Goal: Check status: Check status

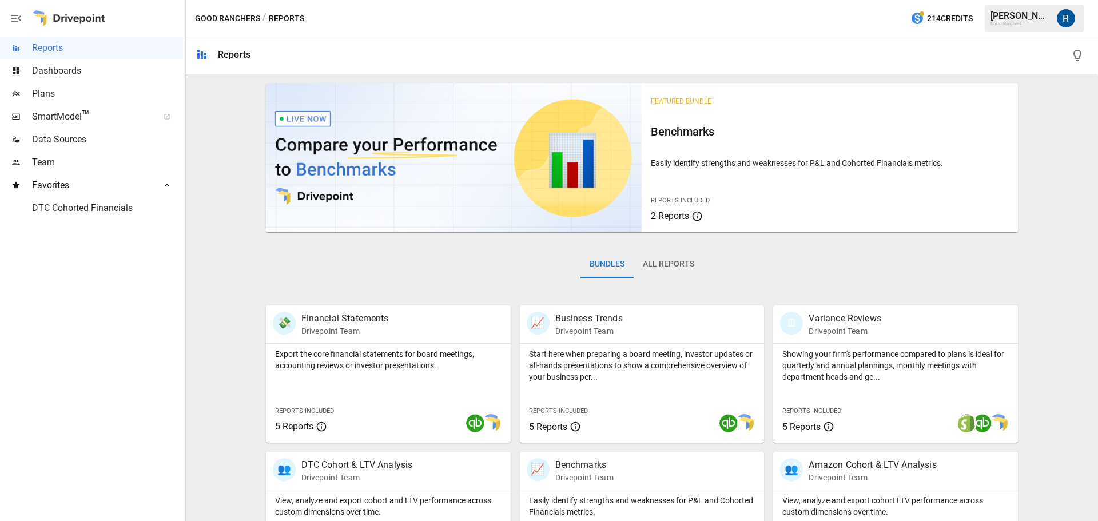
click at [654, 264] on button "All Reports" at bounding box center [669, 264] width 70 height 27
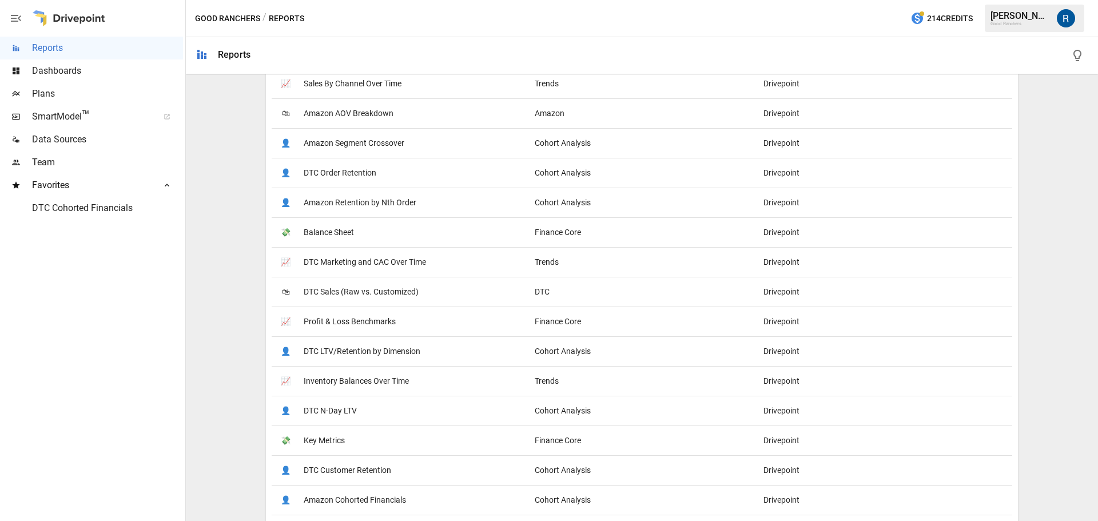
scroll to position [114, 0]
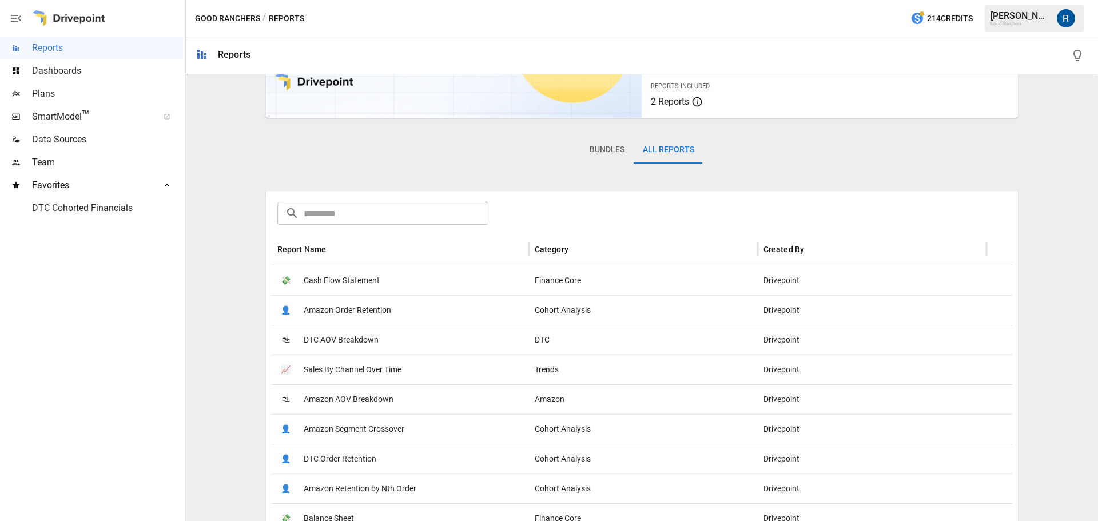
click at [344, 213] on input "text" at bounding box center [396, 213] width 185 height 23
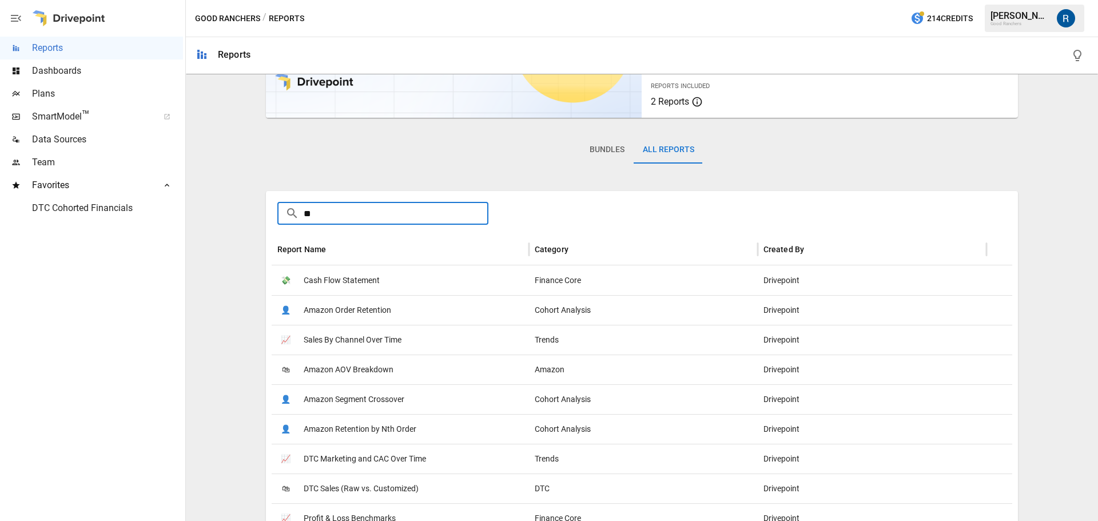
scroll to position [0, 0]
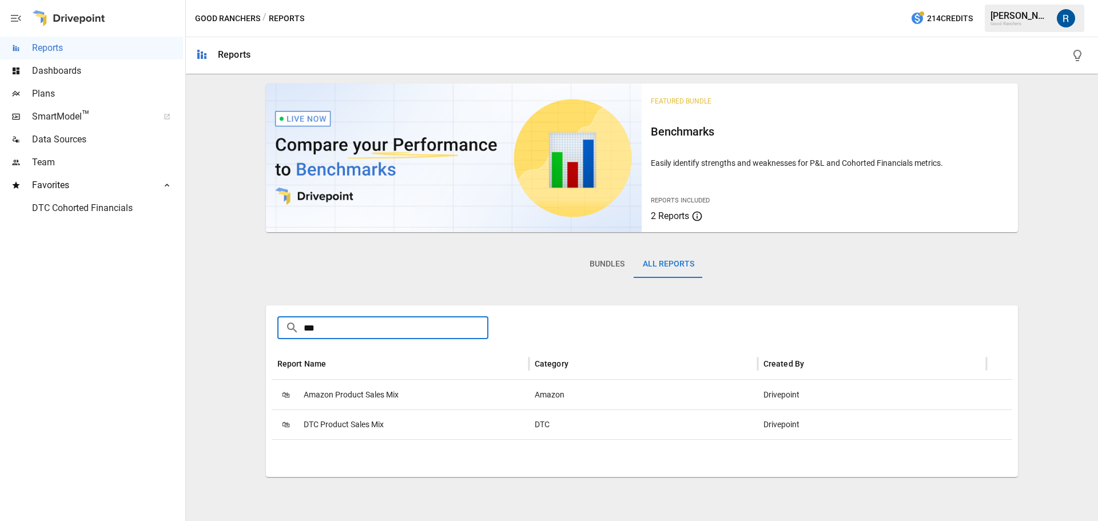
type input "***"
click at [368, 422] on span "DTC Product Sales Mix" at bounding box center [344, 424] width 80 height 29
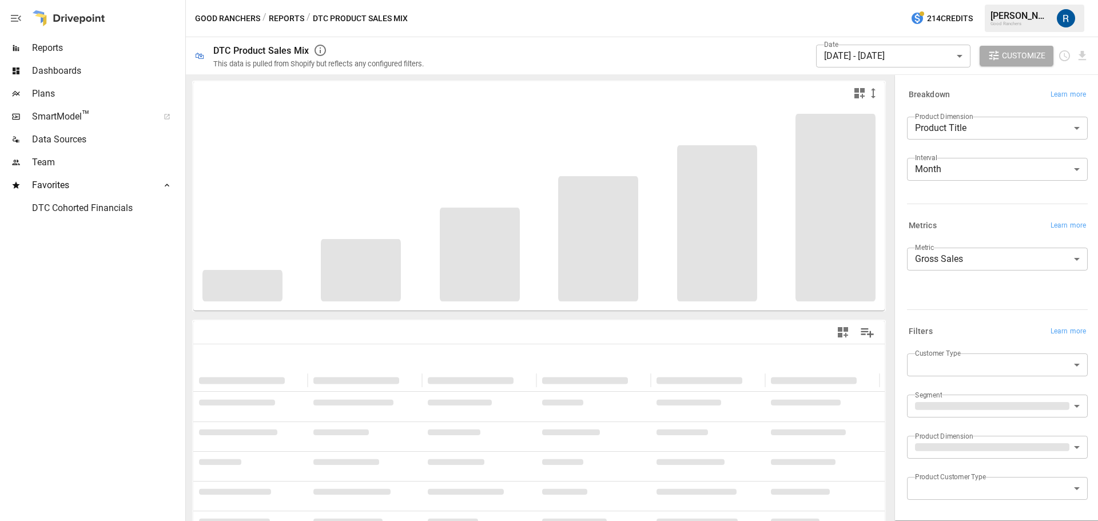
click at [884, 0] on body "**********" at bounding box center [549, 0] width 1098 height 0
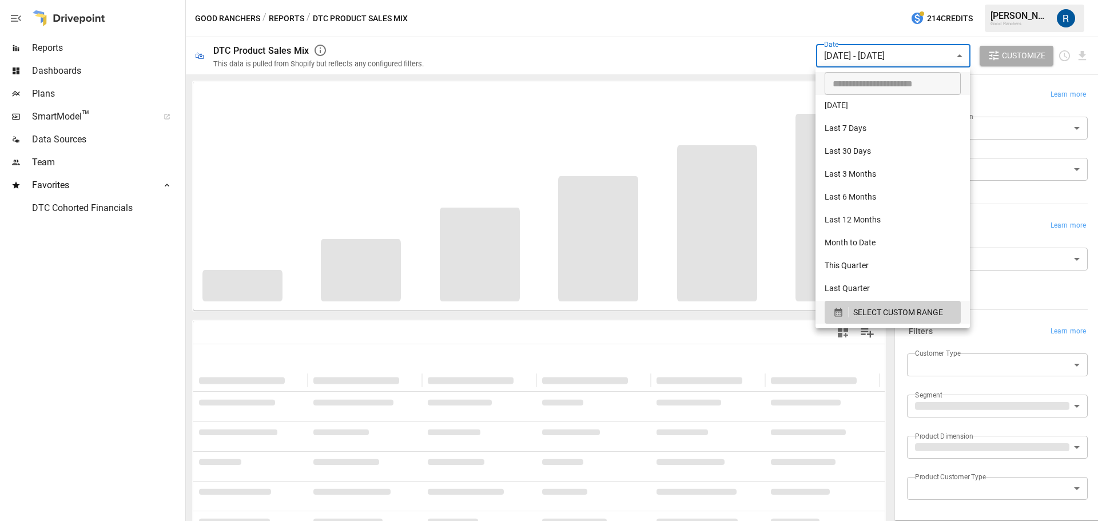
click at [751, 57] on div at bounding box center [549, 260] width 1098 height 521
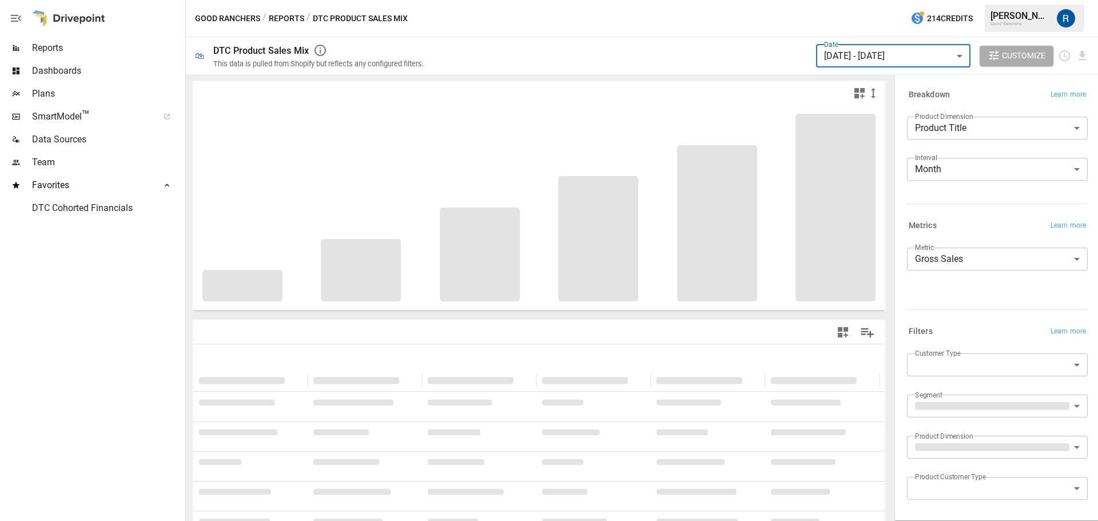
click at [892, 0] on body "**********" at bounding box center [549, 0] width 1098 height 0
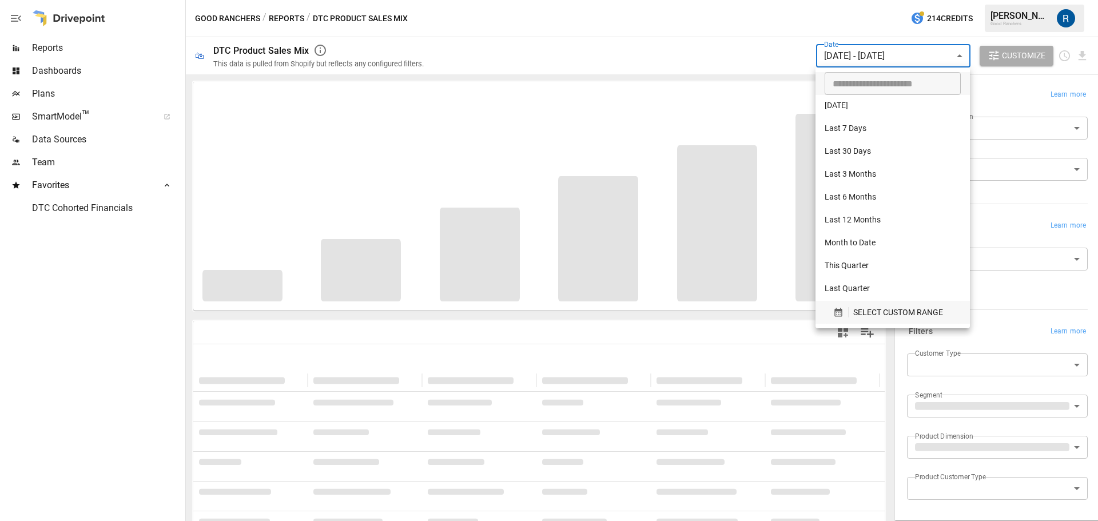
click at [888, 301] on button "SELECT CUSTOM RANGE" at bounding box center [893, 312] width 136 height 23
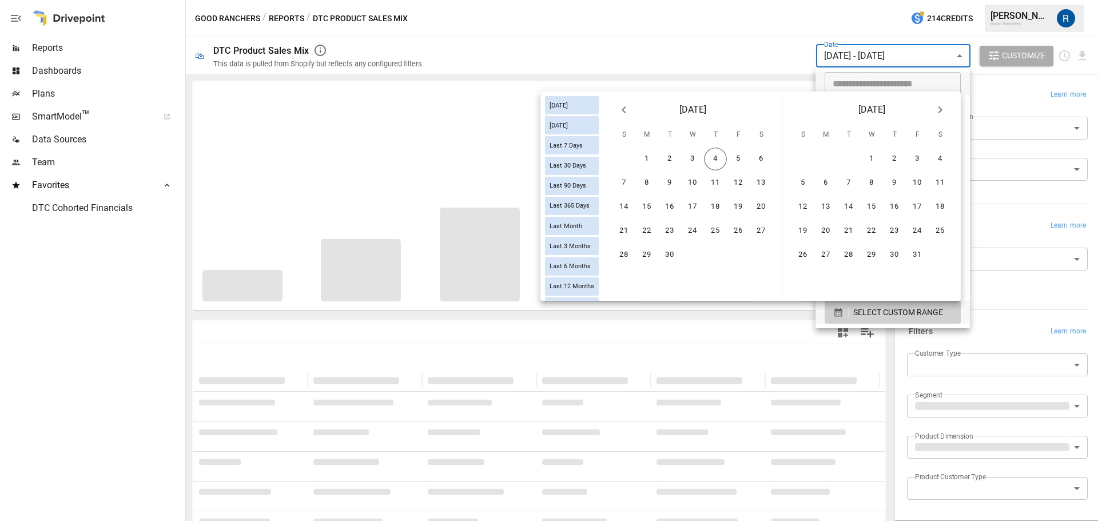
click at [632, 112] on button "Previous month" at bounding box center [624, 109] width 23 height 23
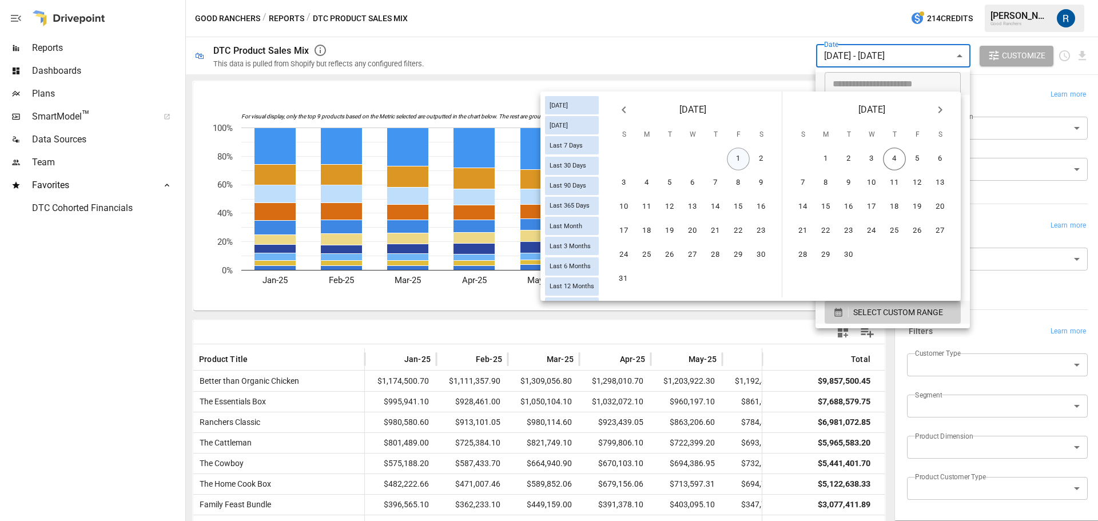
click at [737, 152] on button "1" at bounding box center [738, 159] width 23 height 23
click at [621, 272] on button "31" at bounding box center [623, 279] width 23 height 23
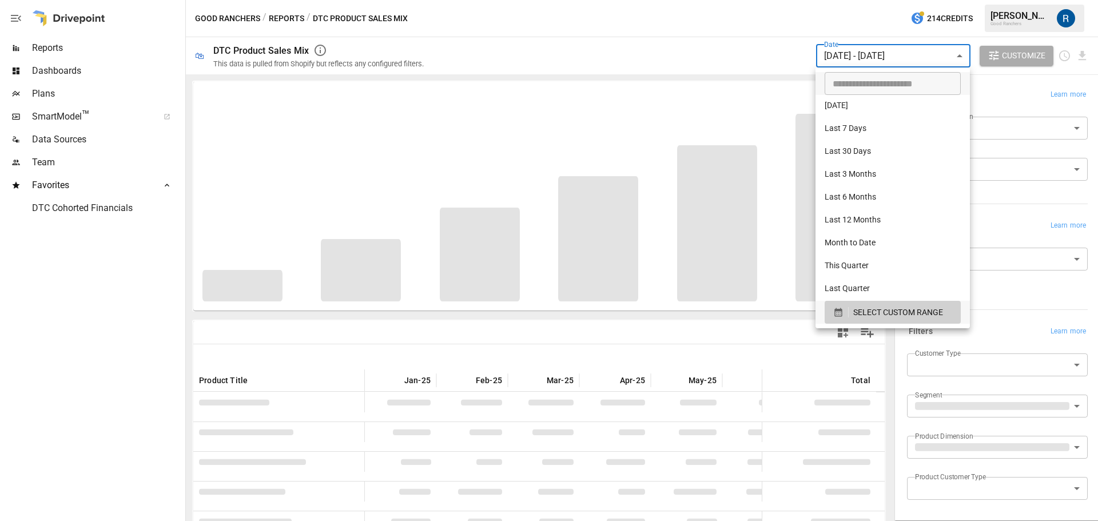
click at [739, 78] on div at bounding box center [549, 260] width 1098 height 521
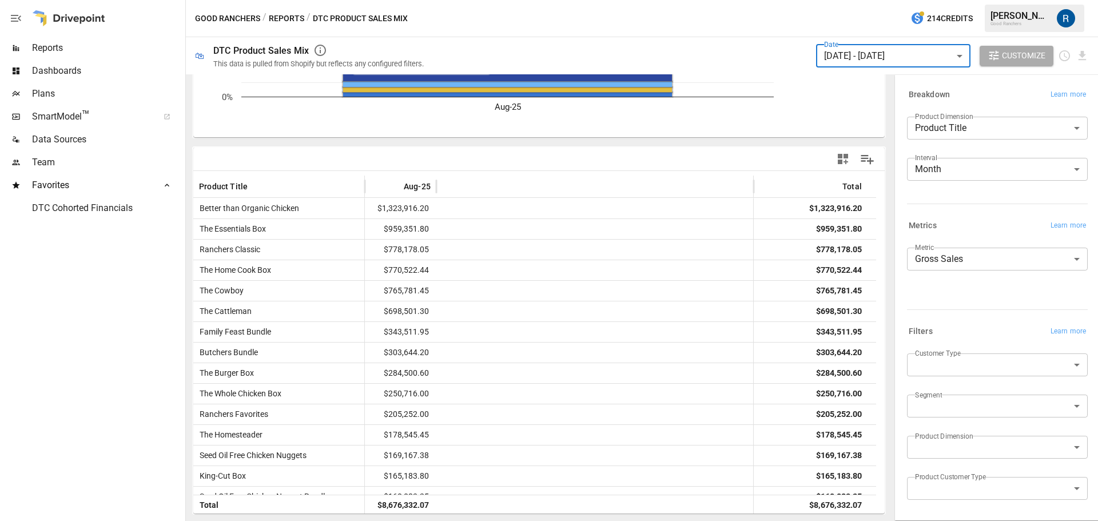
click at [856, 0] on body "Reports Dashboards Plans SmartModel ™ Data Sources Team Favorites DTC Cohorted …" at bounding box center [549, 0] width 1098 height 0
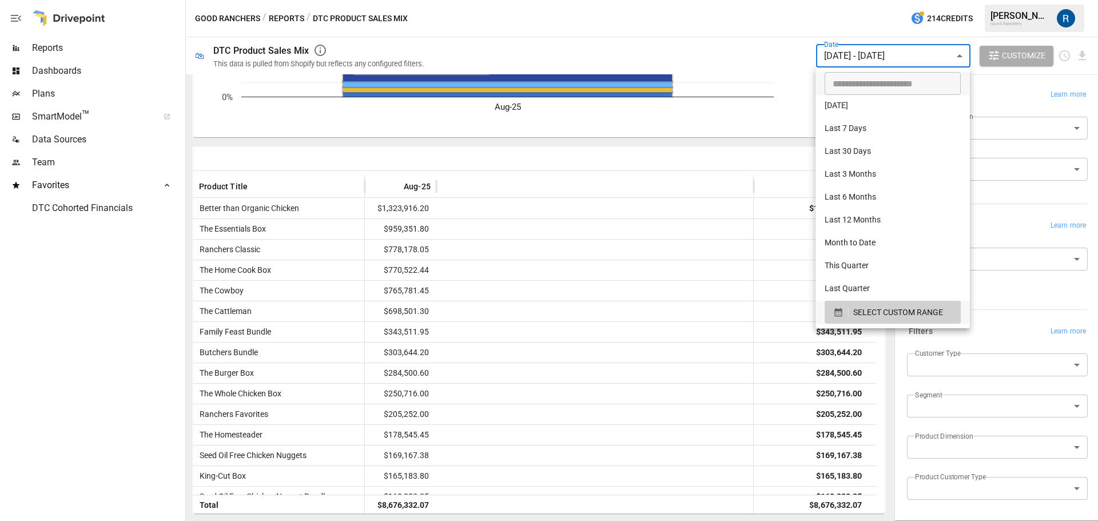
type input "**********"
click at [861, 86] on input "**********" at bounding box center [889, 83] width 128 height 23
click at [841, 311] on icon "button" at bounding box center [837, 312] width 7 height 9
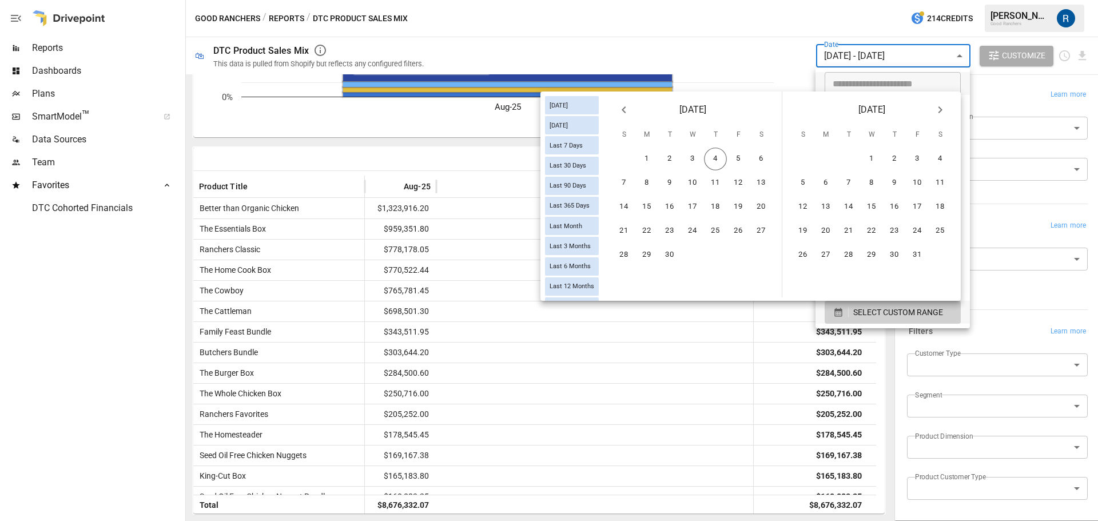
click at [626, 109] on icon "Previous month" at bounding box center [624, 110] width 14 height 14
click at [625, 109] on icon "Previous month" at bounding box center [624, 110] width 14 height 14
click at [667, 160] on button "1" at bounding box center [669, 159] width 23 height 23
click at [802, 282] on button "31" at bounding box center [802, 279] width 23 height 23
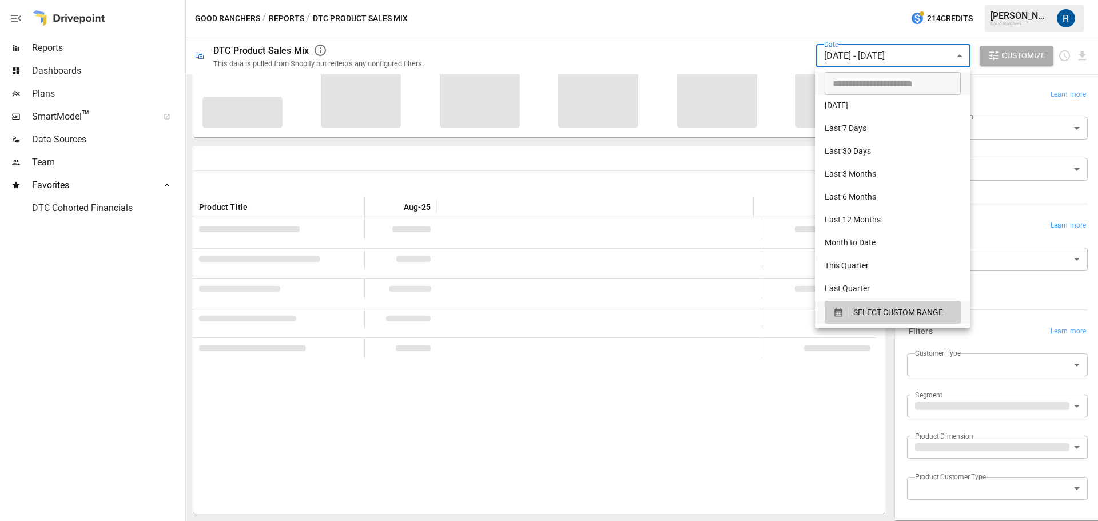
click at [706, 188] on div at bounding box center [549, 260] width 1098 height 521
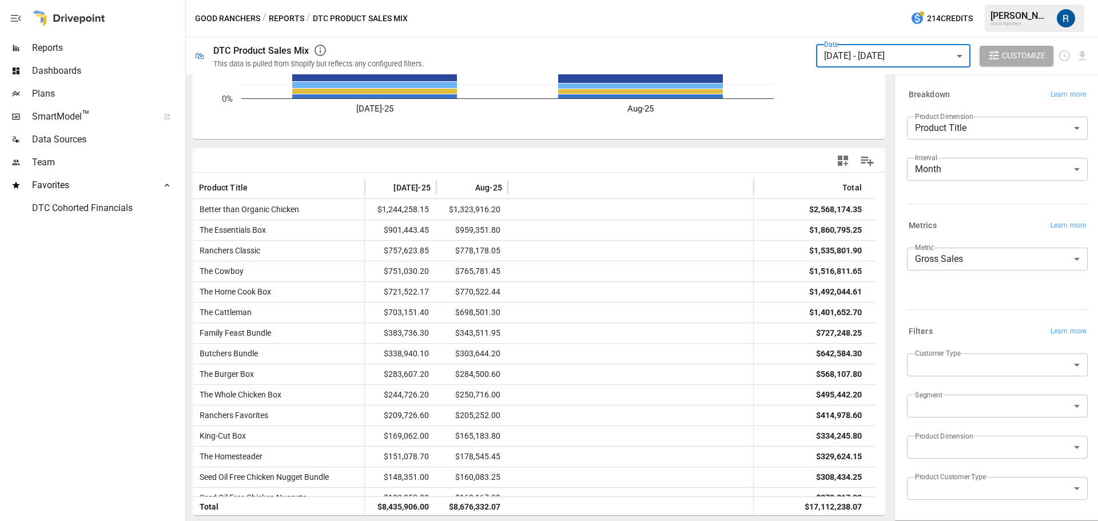
click at [1003, 0] on body "Reports Dashboards Plans SmartModel ™ Data Sources Team Favorites DTC Cohorted …" at bounding box center [549, 0] width 1098 height 0
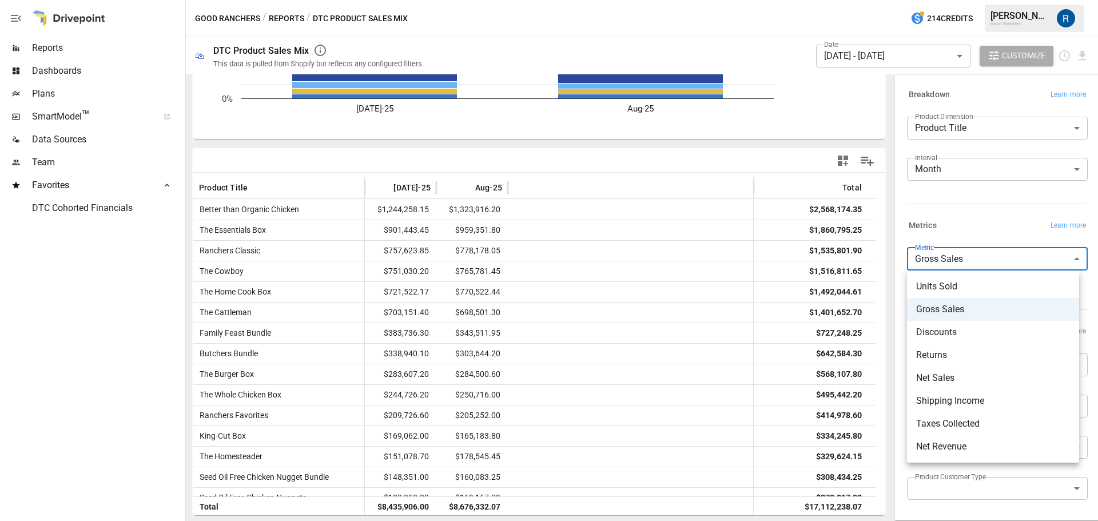
click at [976, 374] on span "Net Sales" at bounding box center [993, 378] width 154 height 14
type input "*********"
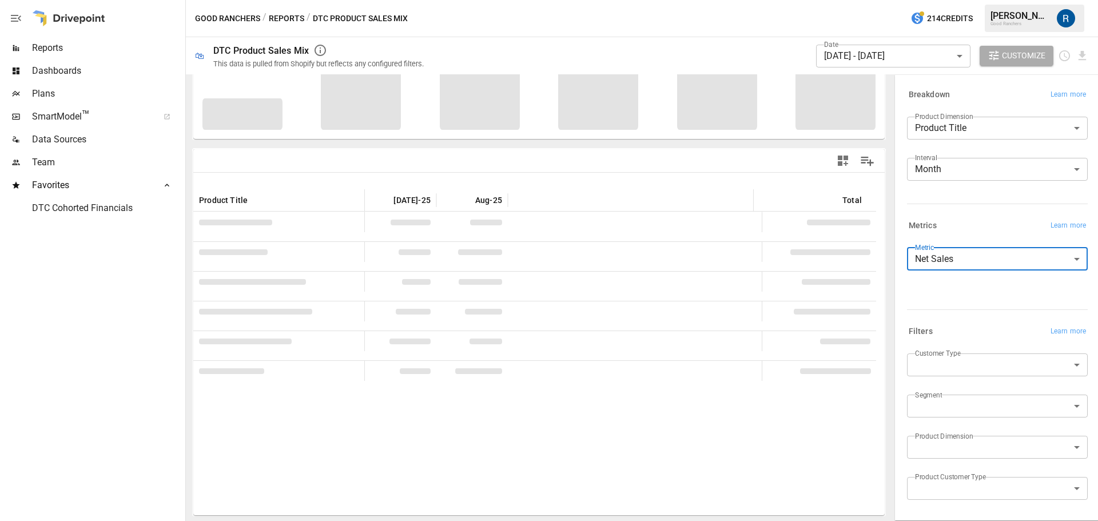
scroll to position [172, 0]
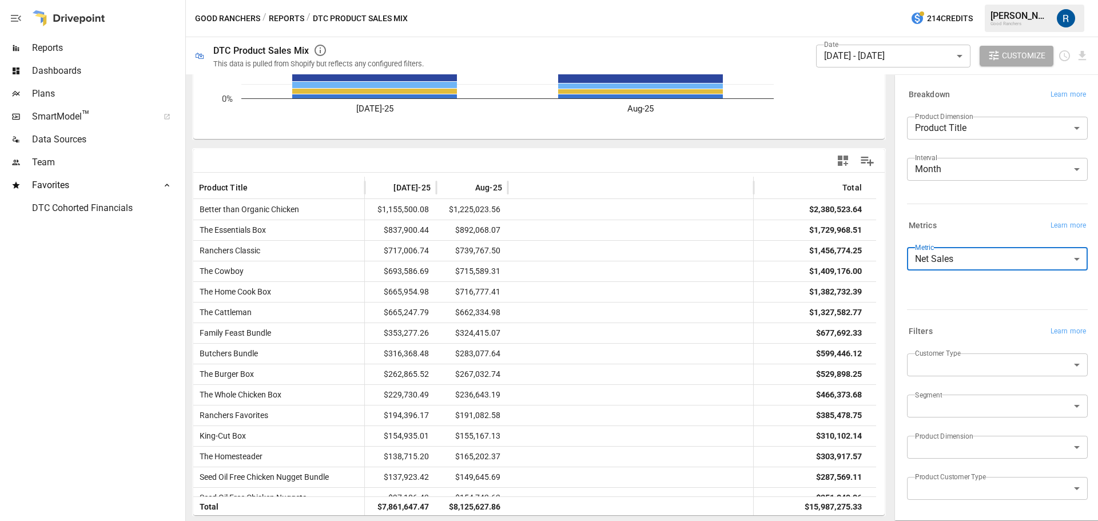
click at [993, 0] on body "Reports Dashboards Plans SmartModel ™ Data Sources Team Favorites DTC Cohorted …" at bounding box center [549, 0] width 1098 height 0
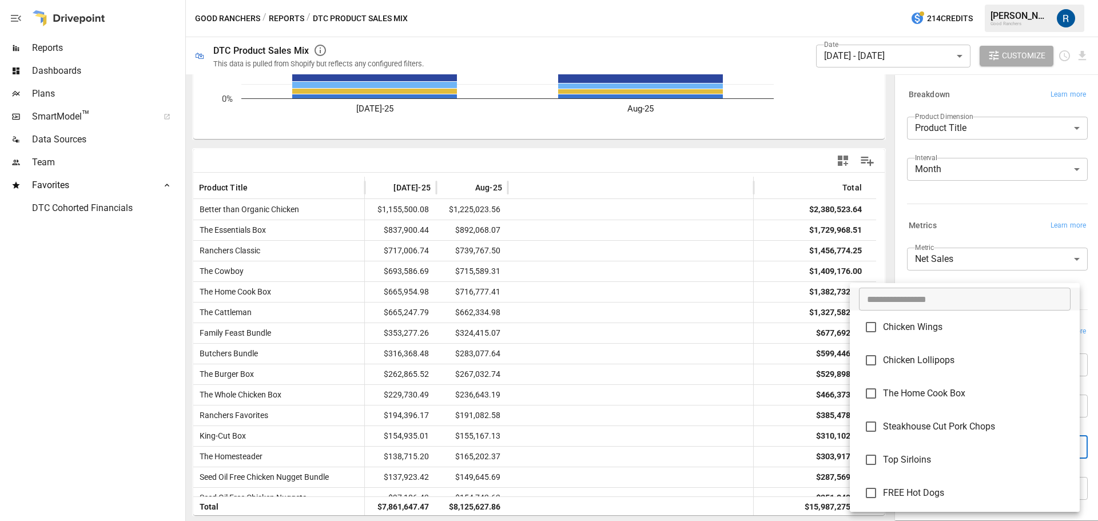
click at [980, 205] on div at bounding box center [549, 260] width 1098 height 521
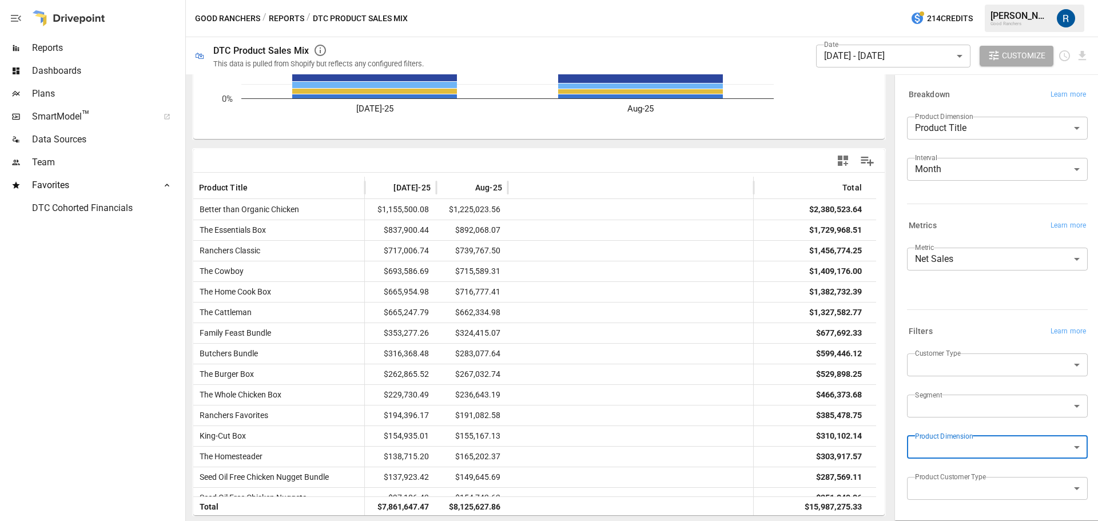
click at [964, 0] on body "Reports Dashboards Plans SmartModel ™ Data Sources Team Favorites DTC Cohorted …" at bounding box center [549, 0] width 1098 height 0
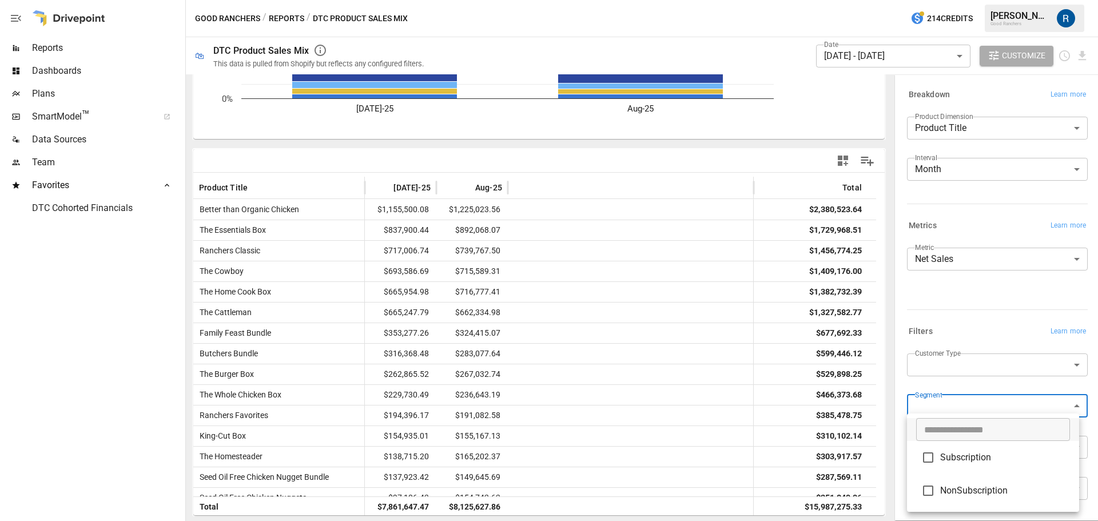
click at [970, 362] on div at bounding box center [549, 260] width 1098 height 521
click at [969, 0] on body "Reports Dashboards Plans SmartModel ™ Data Sources Team Favorites DTC Cohorted …" at bounding box center [549, 0] width 1098 height 0
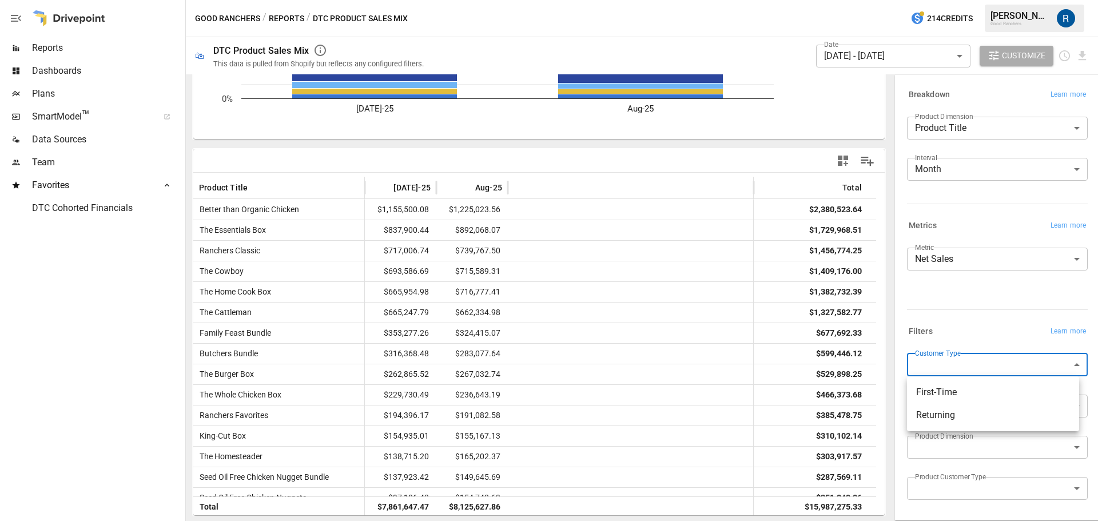
click at [963, 324] on div at bounding box center [549, 260] width 1098 height 521
click at [995, 0] on body "Reports Dashboards Plans SmartModel ™ Data Sources Team Favorites DTC Cohorted …" at bounding box center [549, 0] width 1098 height 0
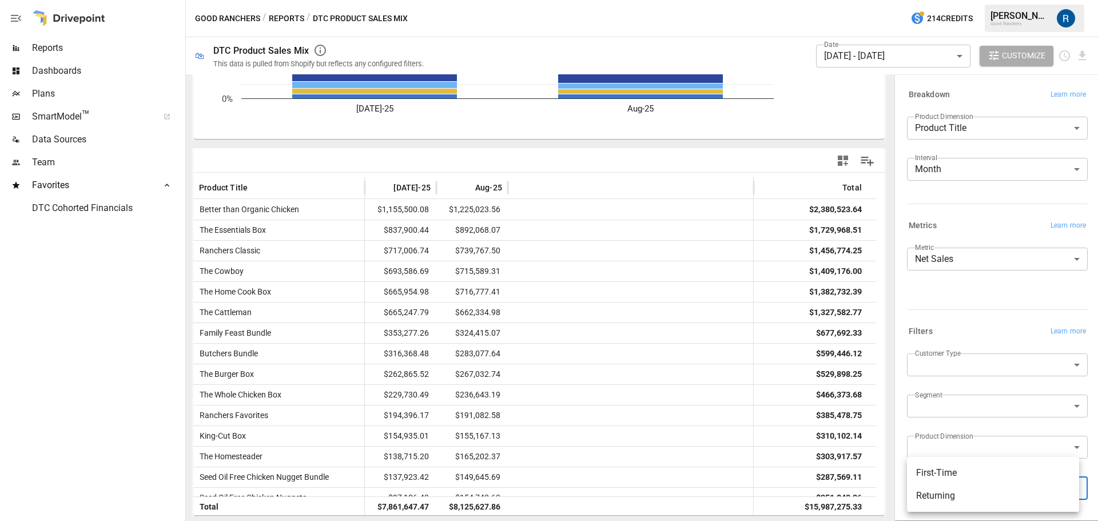
click at [949, 303] on div at bounding box center [549, 260] width 1098 height 521
